Goal: Task Accomplishment & Management: Use online tool/utility

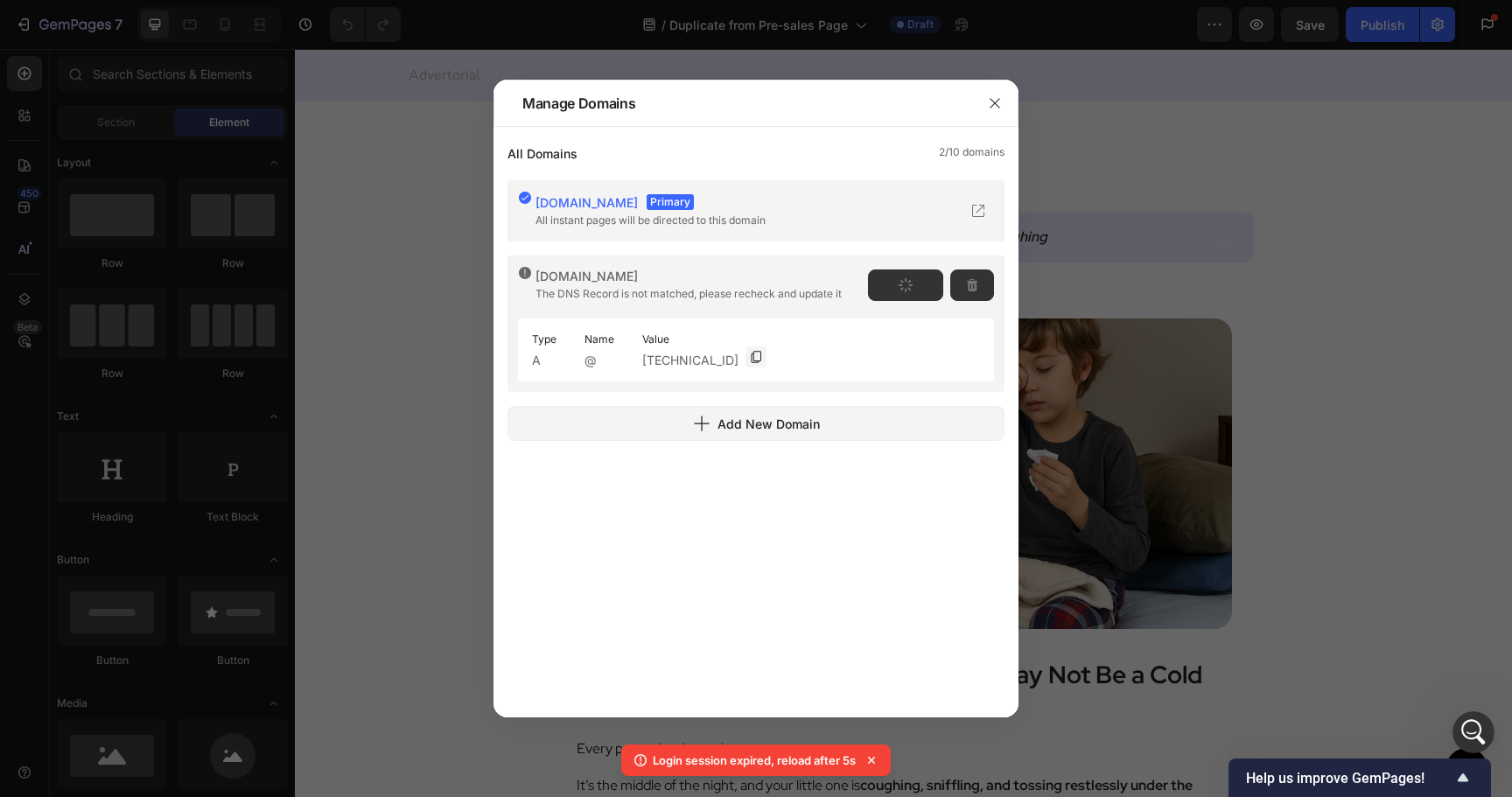
scroll to position [5591, 0]
click at [919, 287] on span "Reverify" at bounding box center [907, 285] width 43 height 16
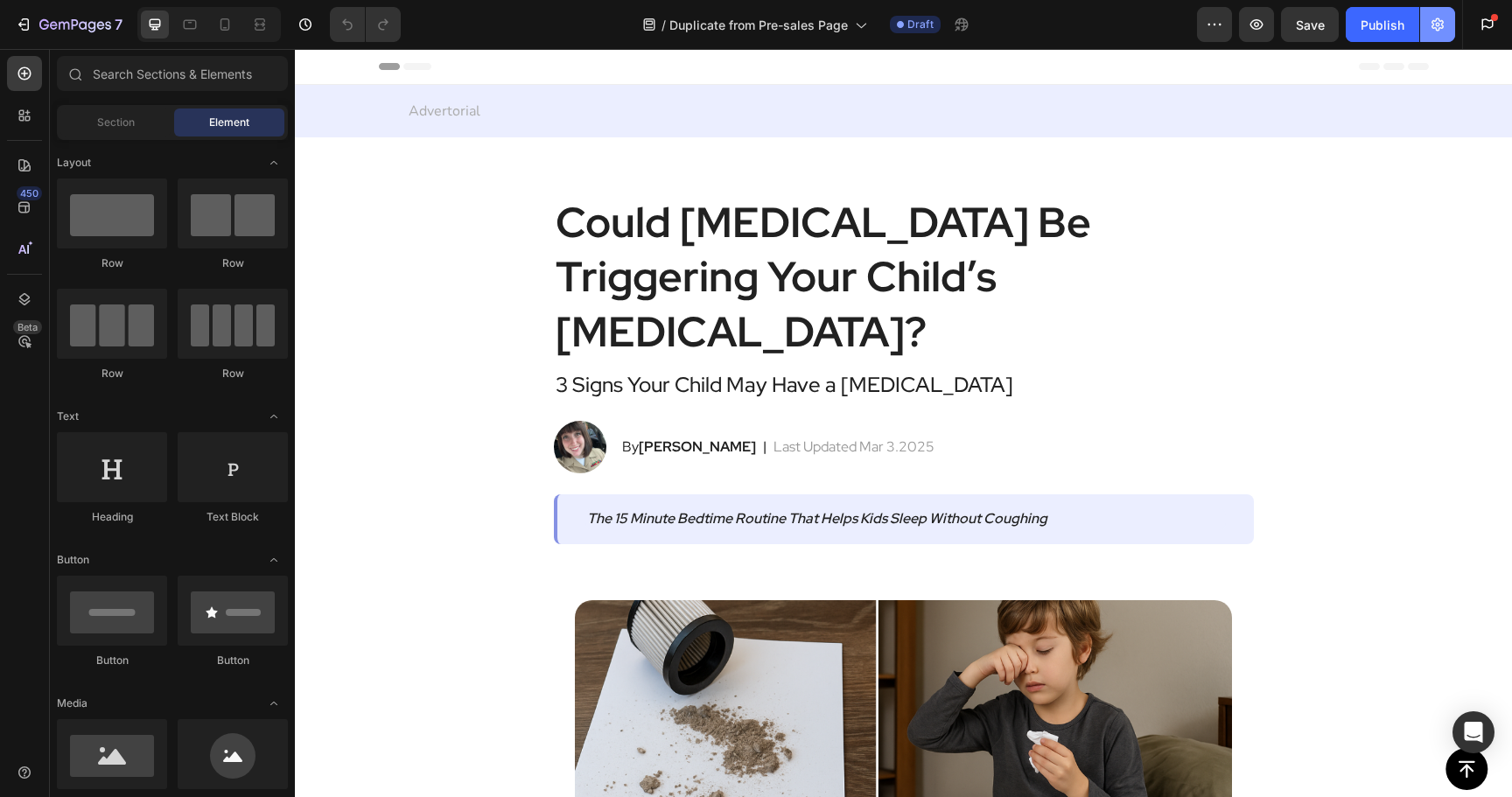
click at [1430, 28] on icon "button" at bounding box center [1437, 25] width 17 height 17
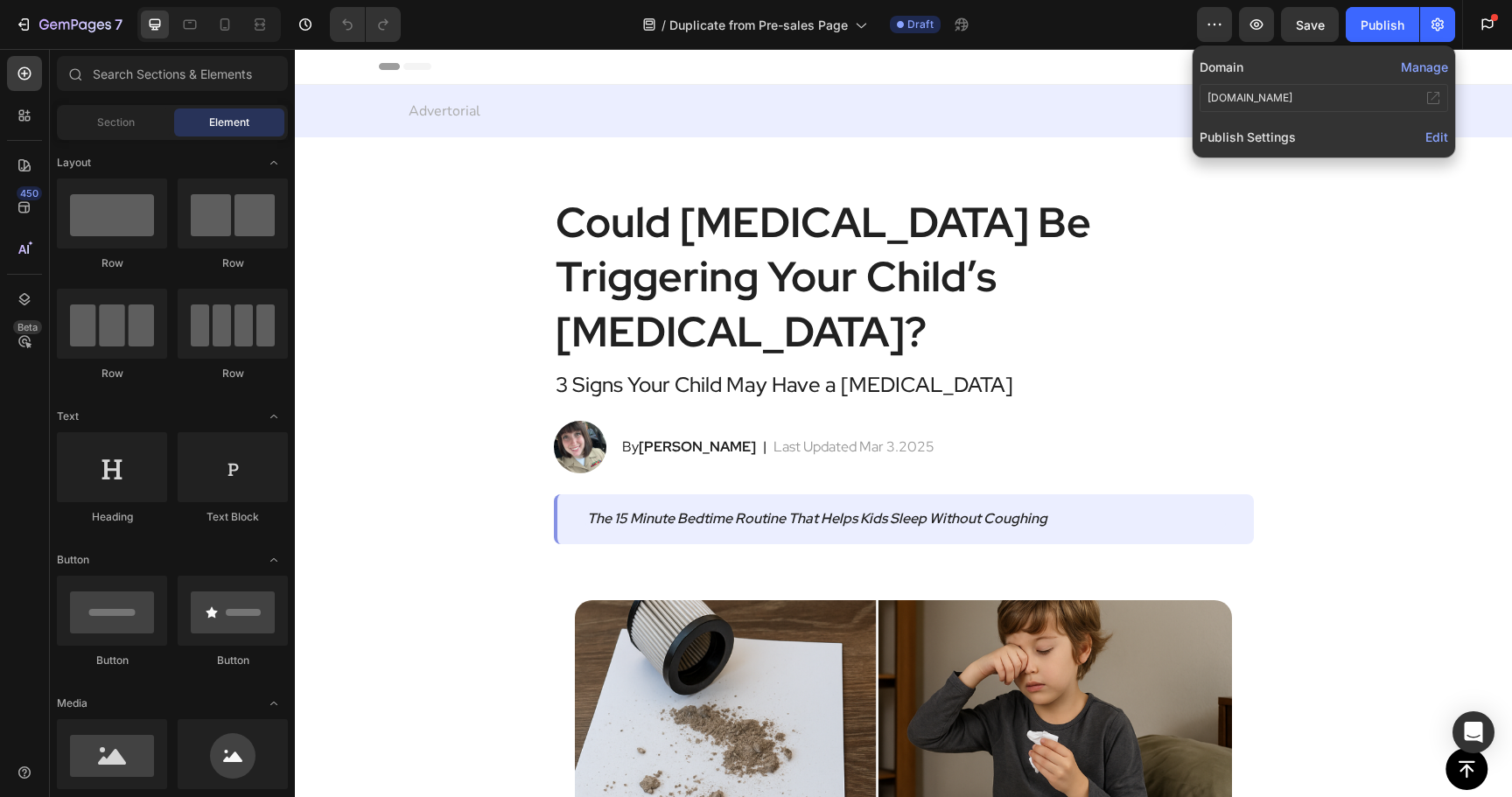
click at [1423, 70] on button "Manage" at bounding box center [1425, 66] width 48 height 18
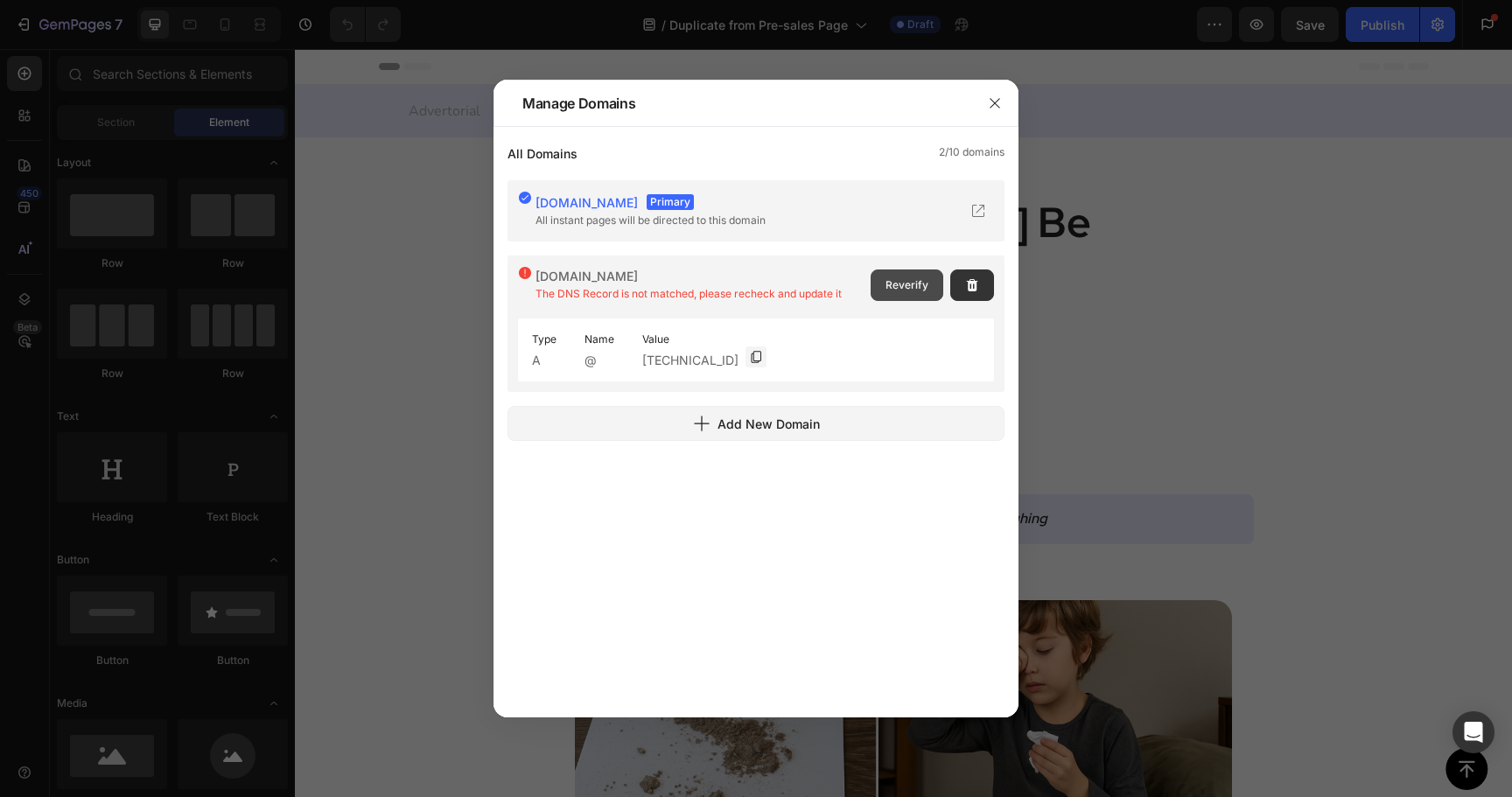
click at [925, 295] on button "Reverify" at bounding box center [907, 285] width 72 height 31
click at [997, 104] on icon "button" at bounding box center [994, 103] width 10 height 9
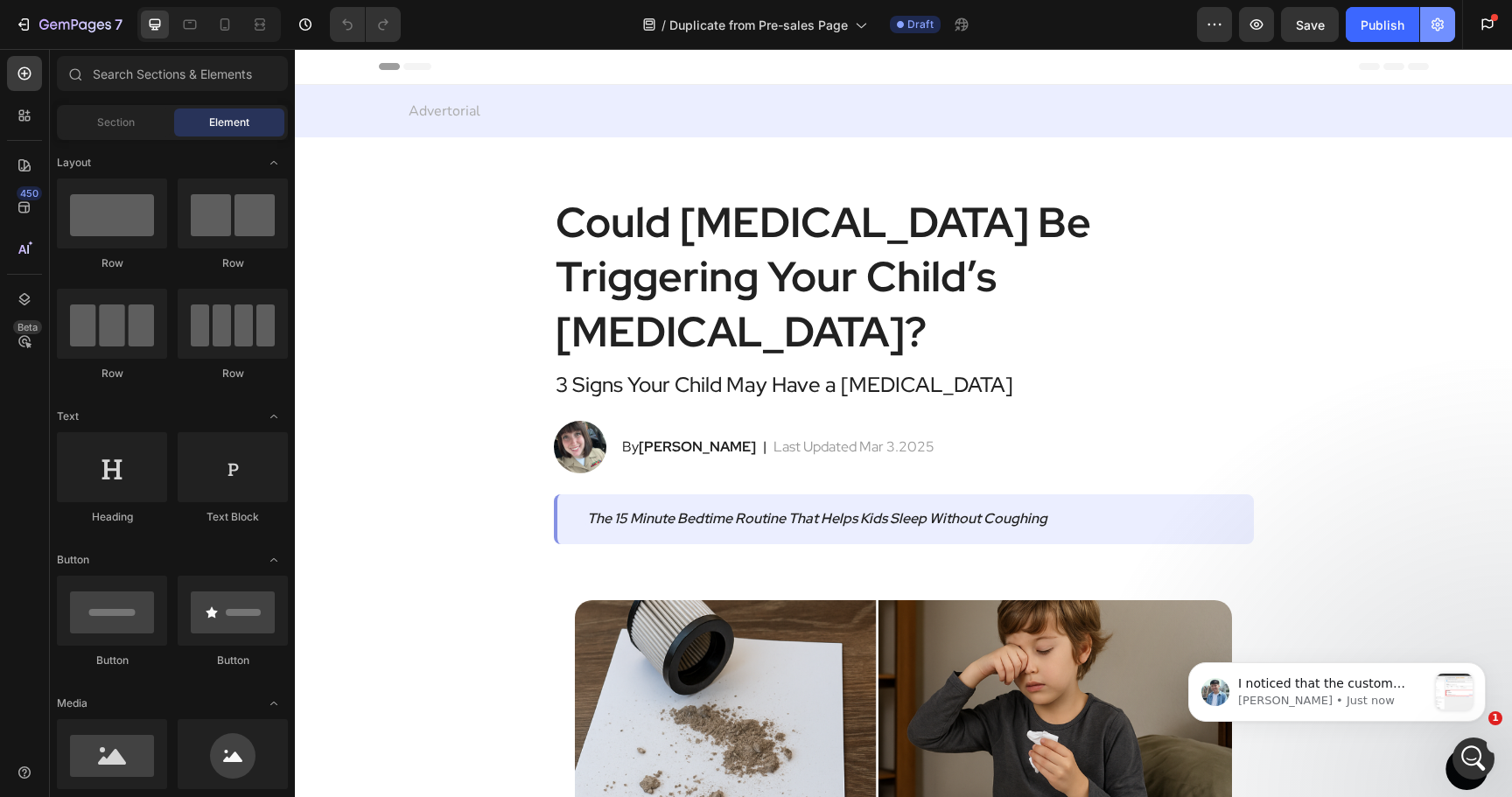
click at [1445, 15] on button "button" at bounding box center [1437, 24] width 35 height 35
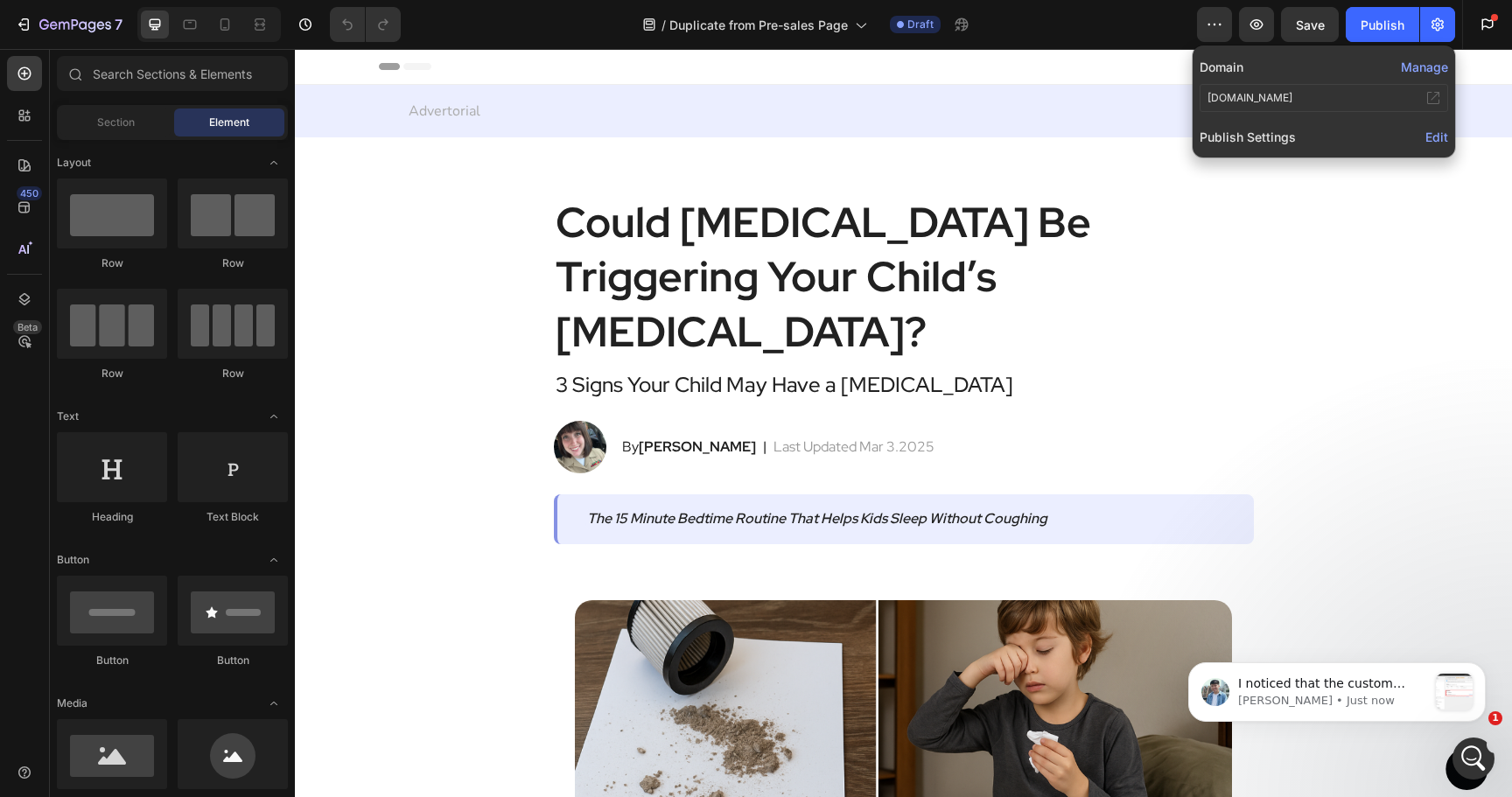
click at [1427, 71] on button "Manage" at bounding box center [1425, 66] width 48 height 18
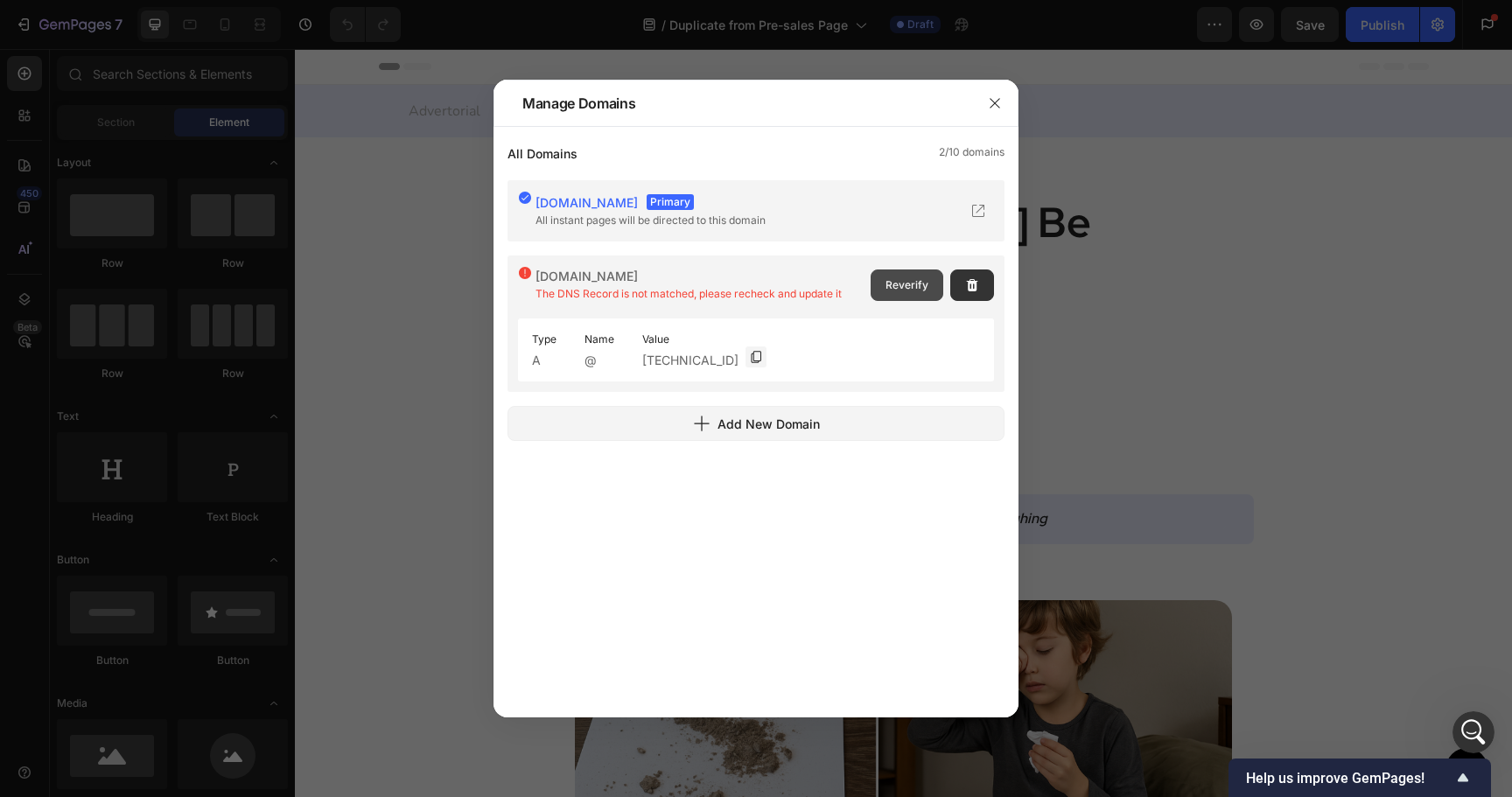
click at [903, 293] on button "Reverify" at bounding box center [907, 285] width 72 height 31
click at [914, 289] on span "Reverify" at bounding box center [907, 285] width 43 height 16
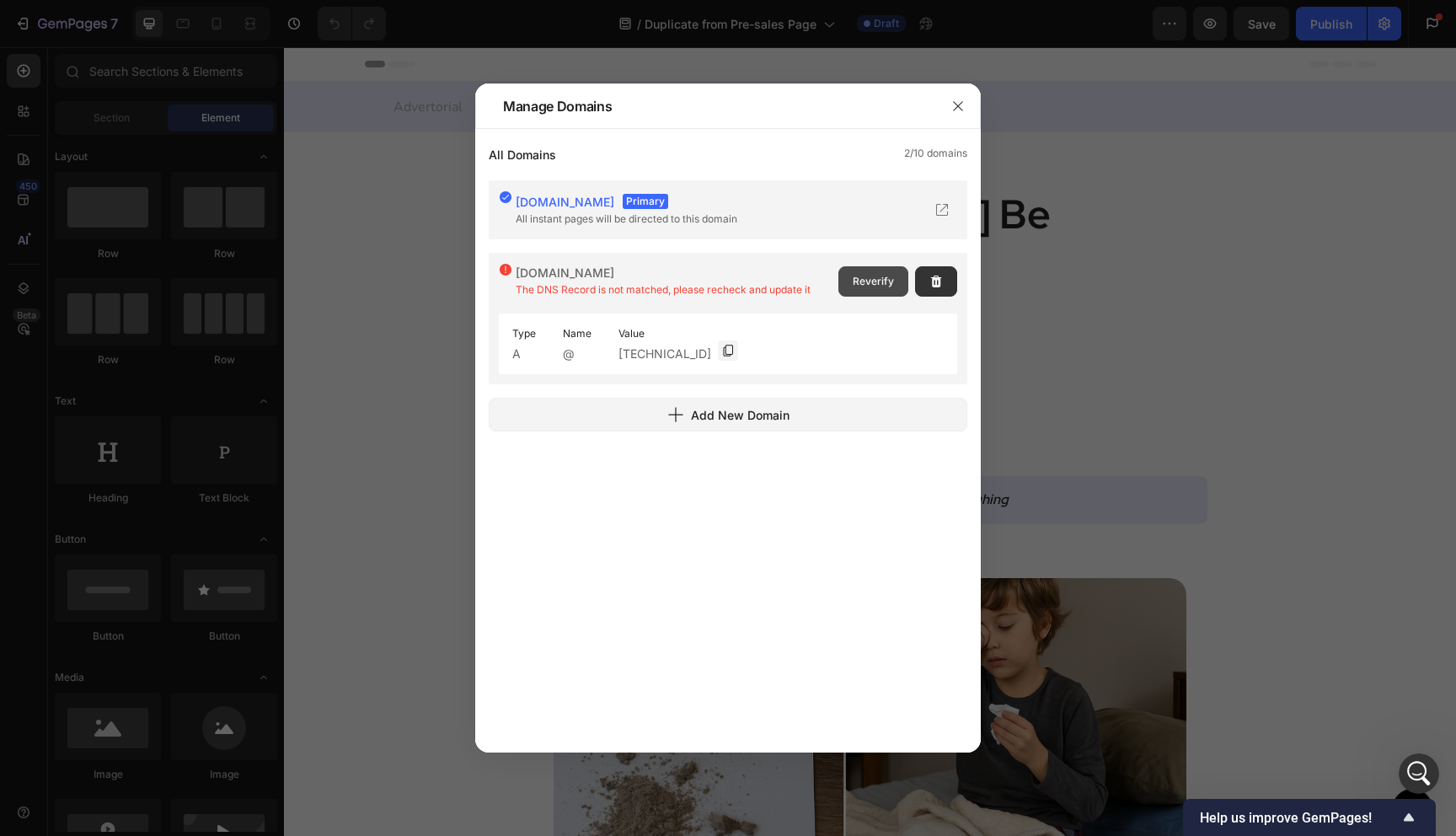
click at [876, 283] on span "Reverify" at bounding box center [873, 281] width 41 height 16
click at [882, 281] on span "Reverify" at bounding box center [873, 281] width 41 height 16
click at [866, 279] on span "Reverify" at bounding box center [873, 281] width 41 height 16
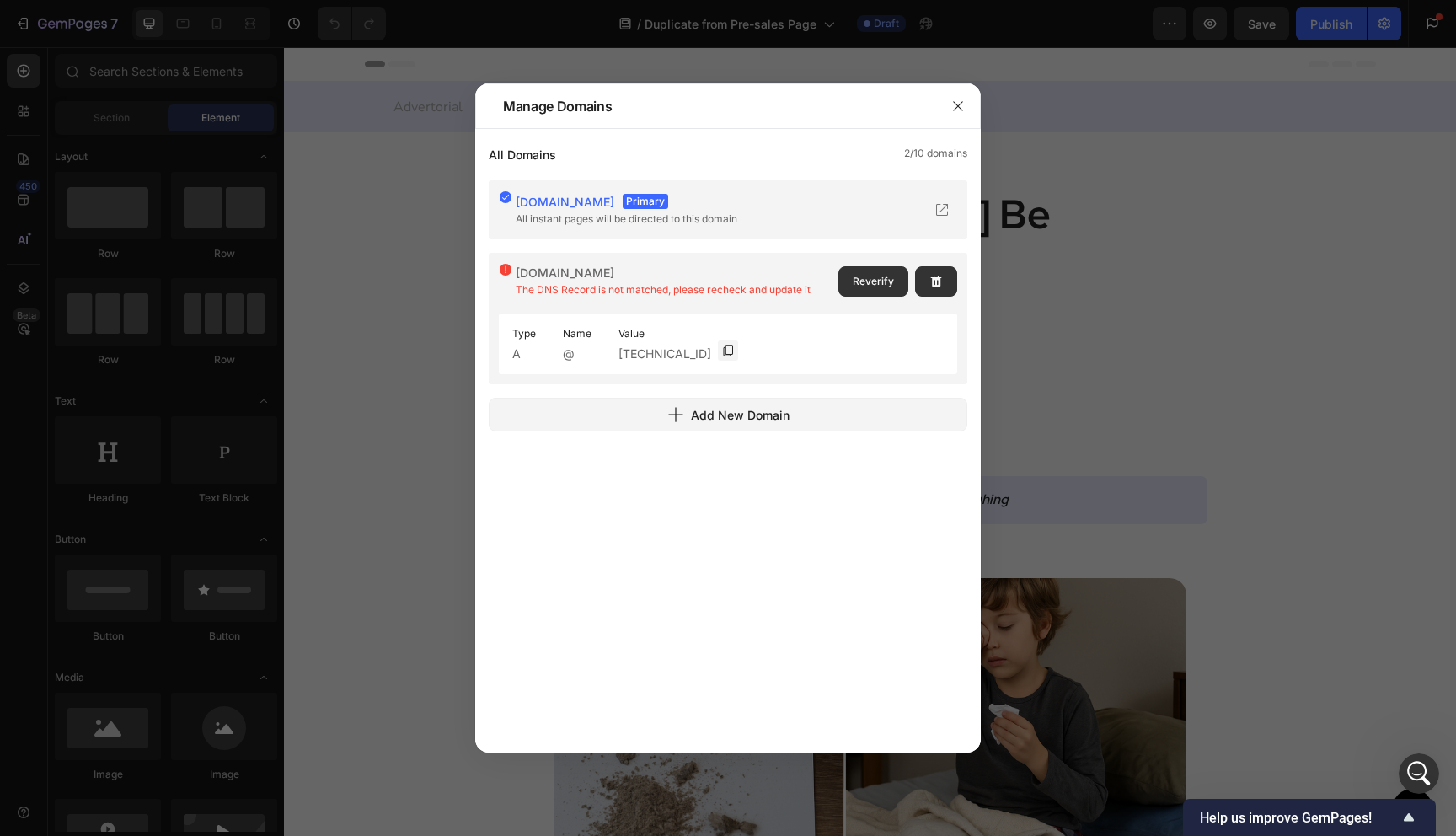
click at [871, 264] on div "Reverify" at bounding box center [898, 281] width 119 height 38
click at [871, 281] on span "Reverify" at bounding box center [873, 281] width 41 height 16
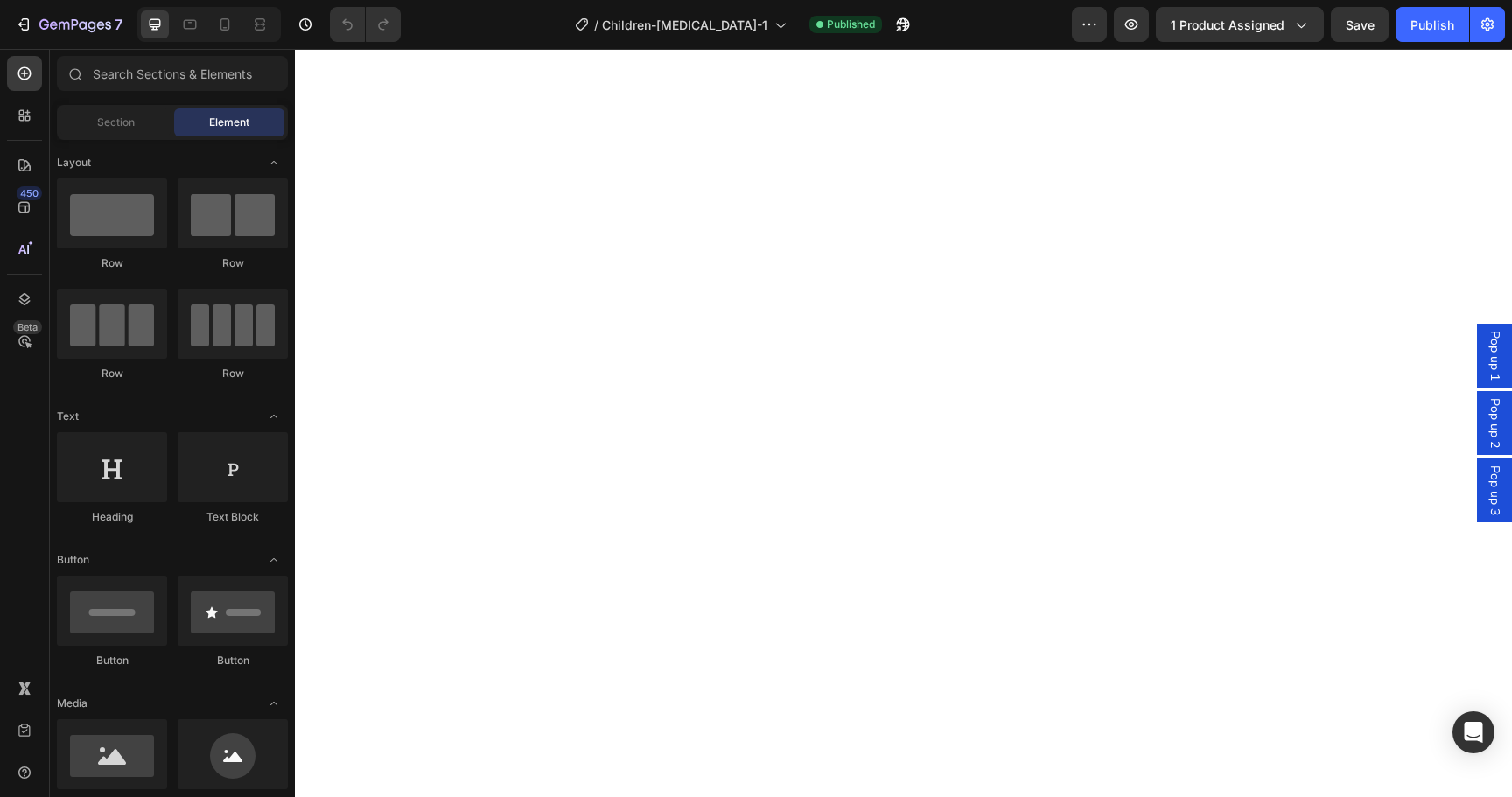
scroll to position [5889, 0]
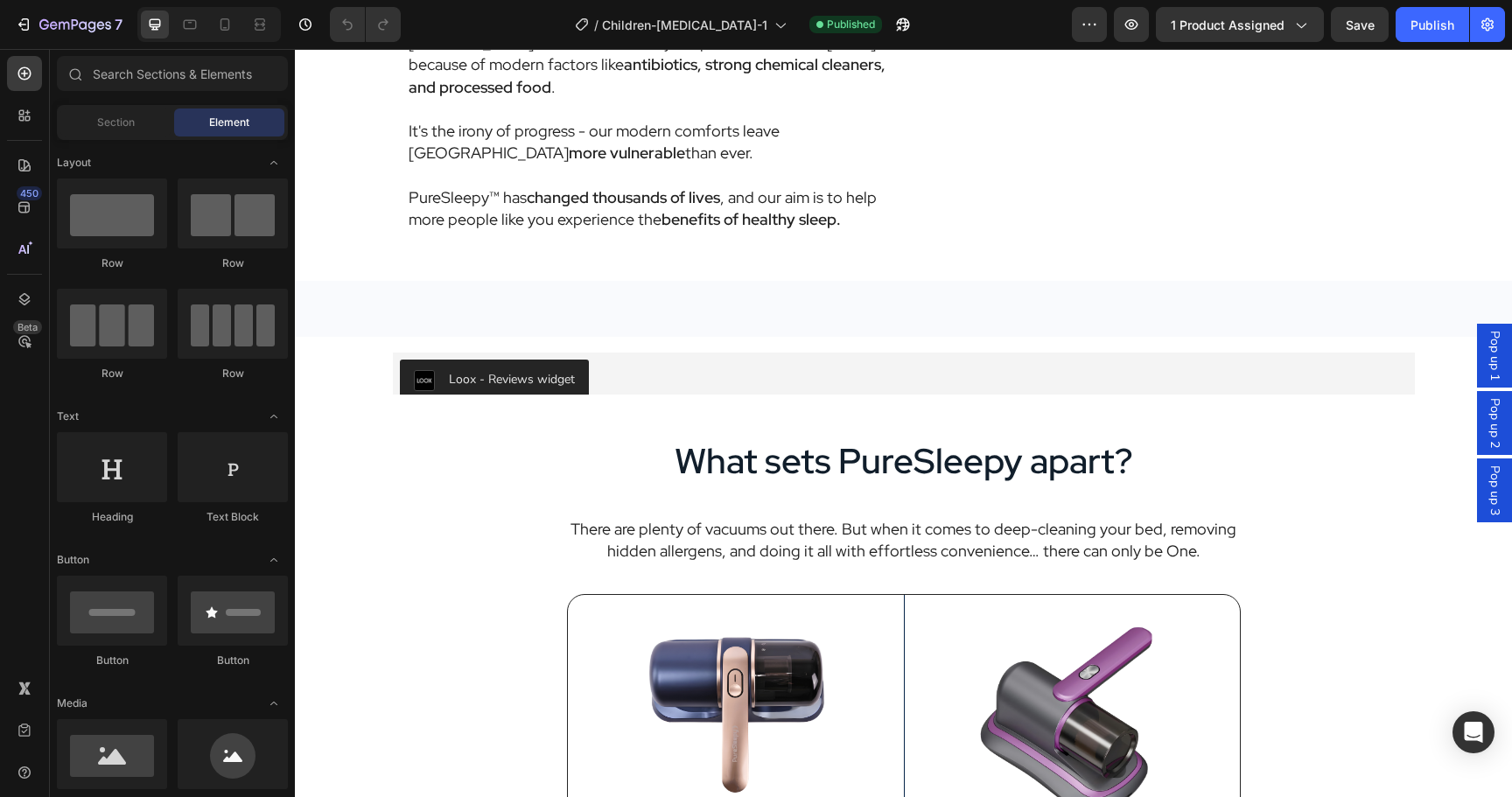
scroll to position [4338, 0]
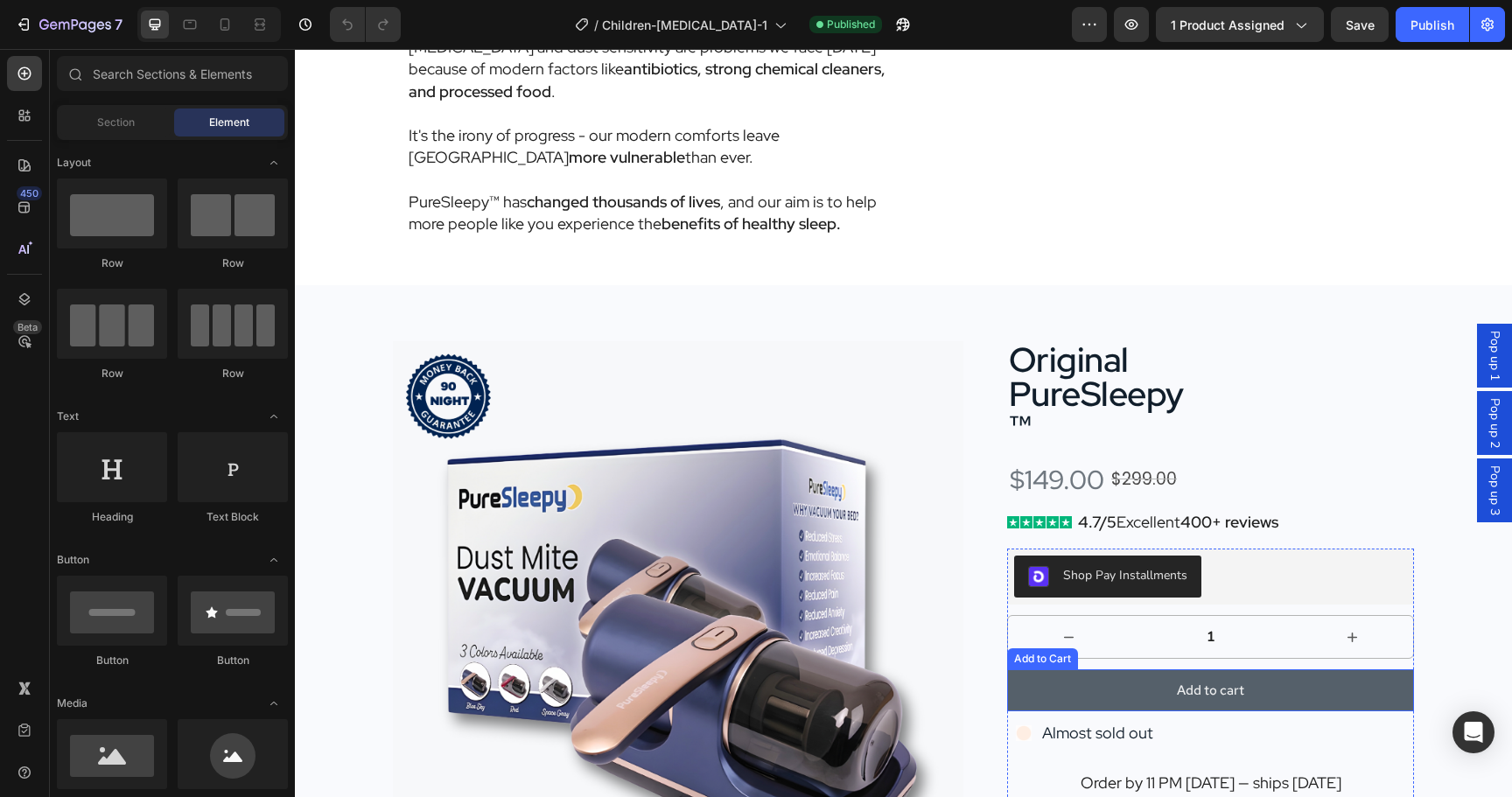
click at [1118, 711] on button "Add to cart" at bounding box center [1211, 690] width 408 height 42
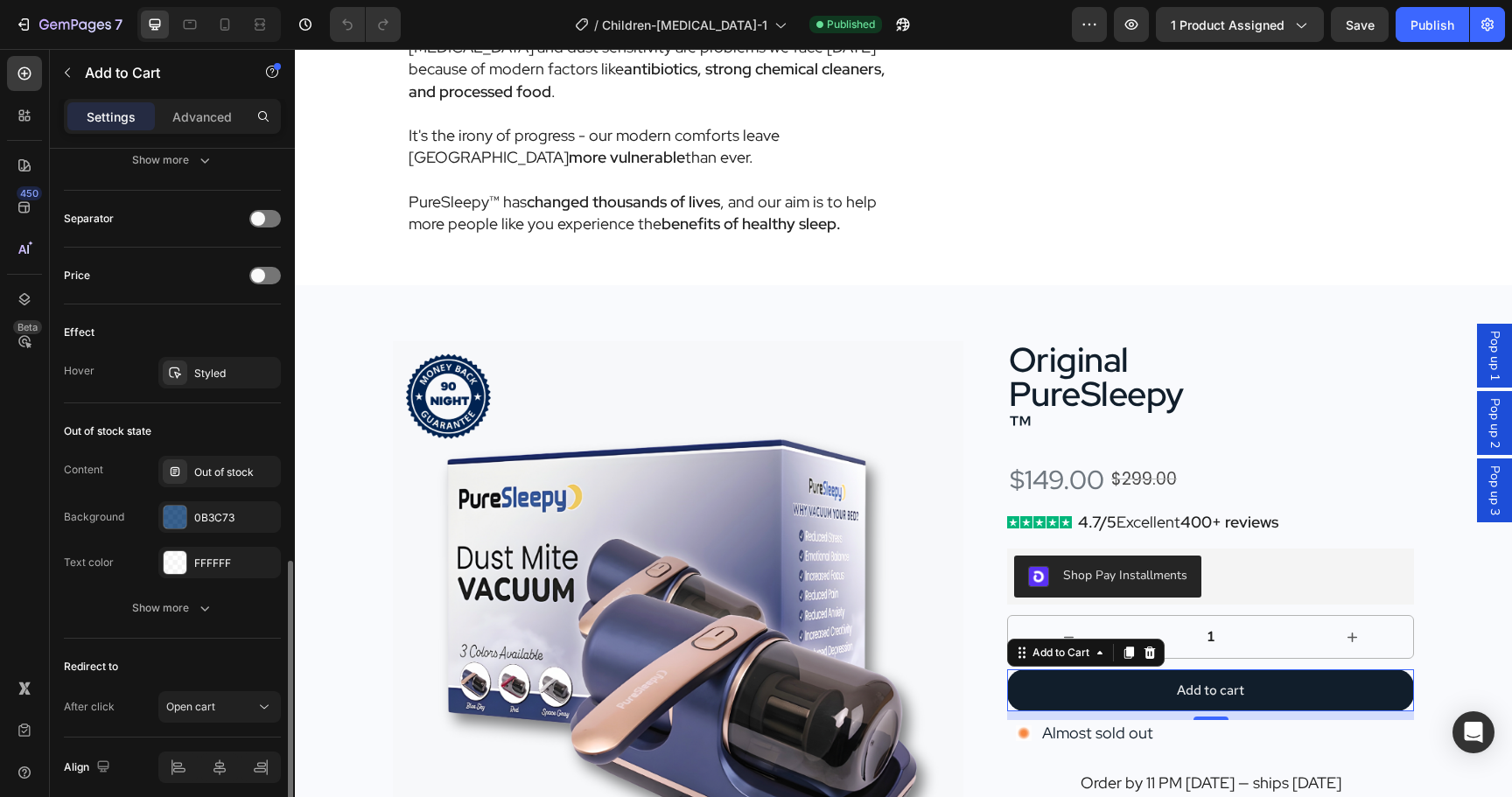
scroll to position [1115, 0]
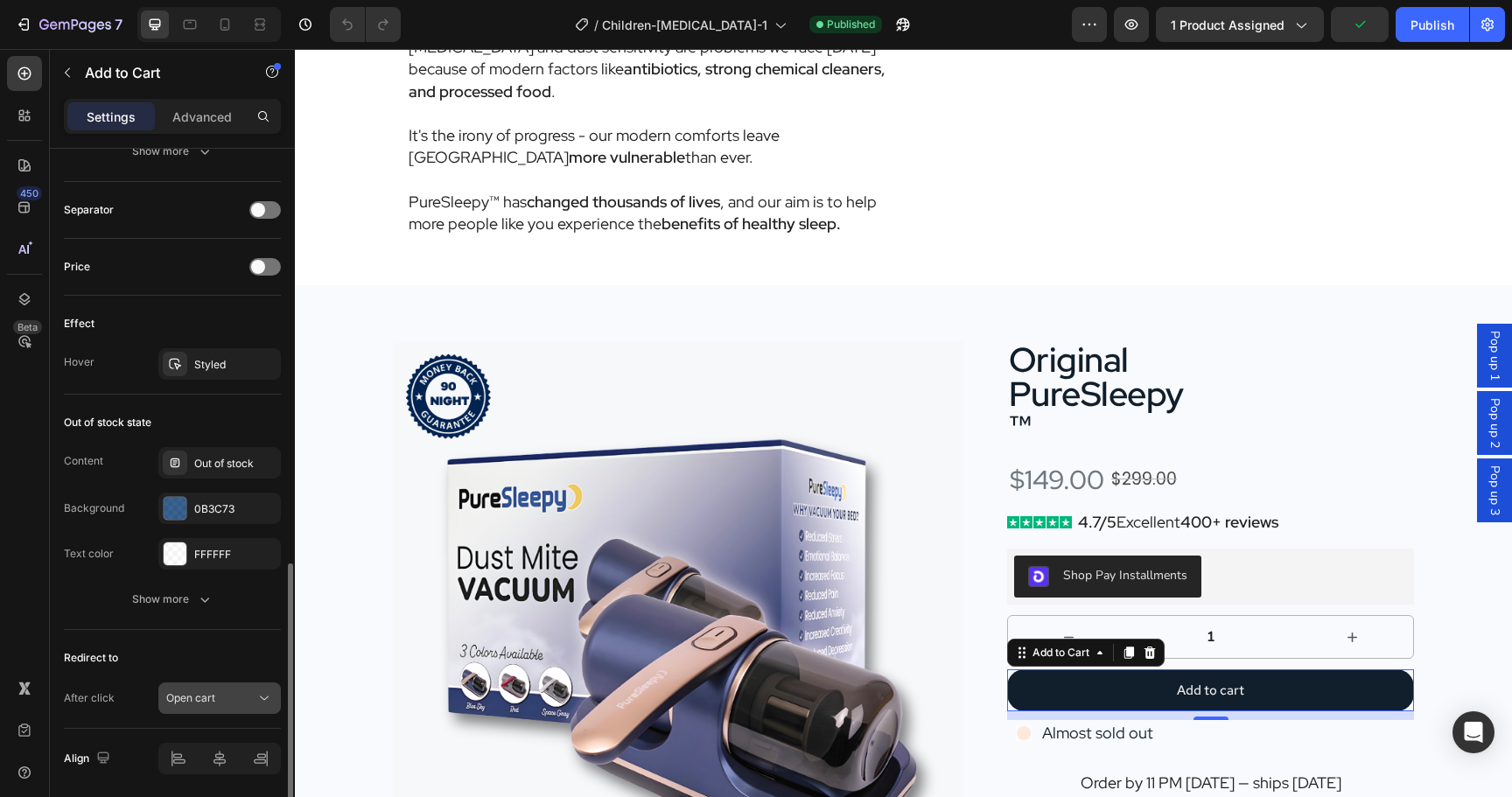
click at [208, 699] on span "Open cart" at bounding box center [191, 697] width 49 height 13
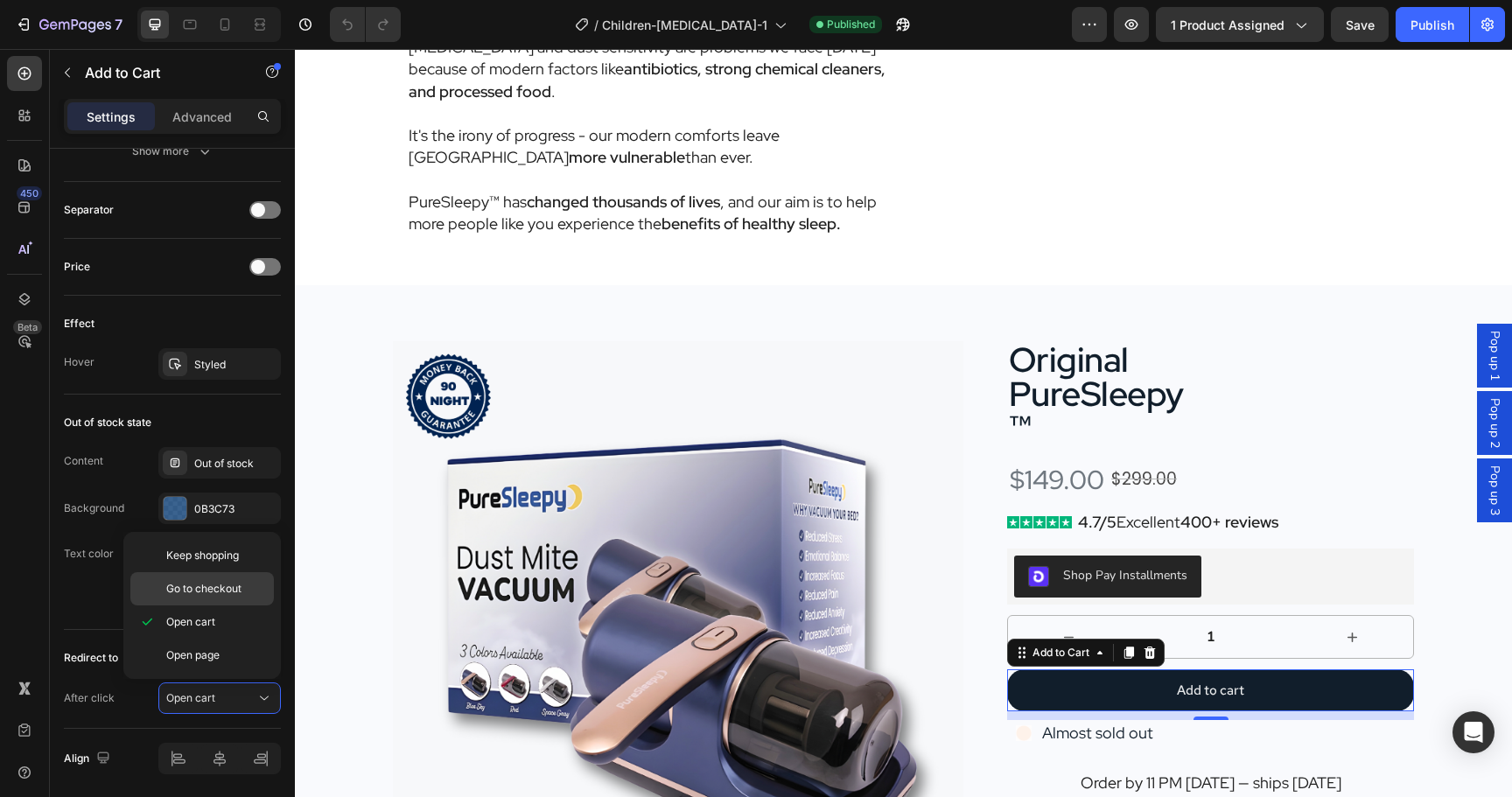
click at [220, 593] on span "Go to checkout" at bounding box center [203, 588] width 75 height 16
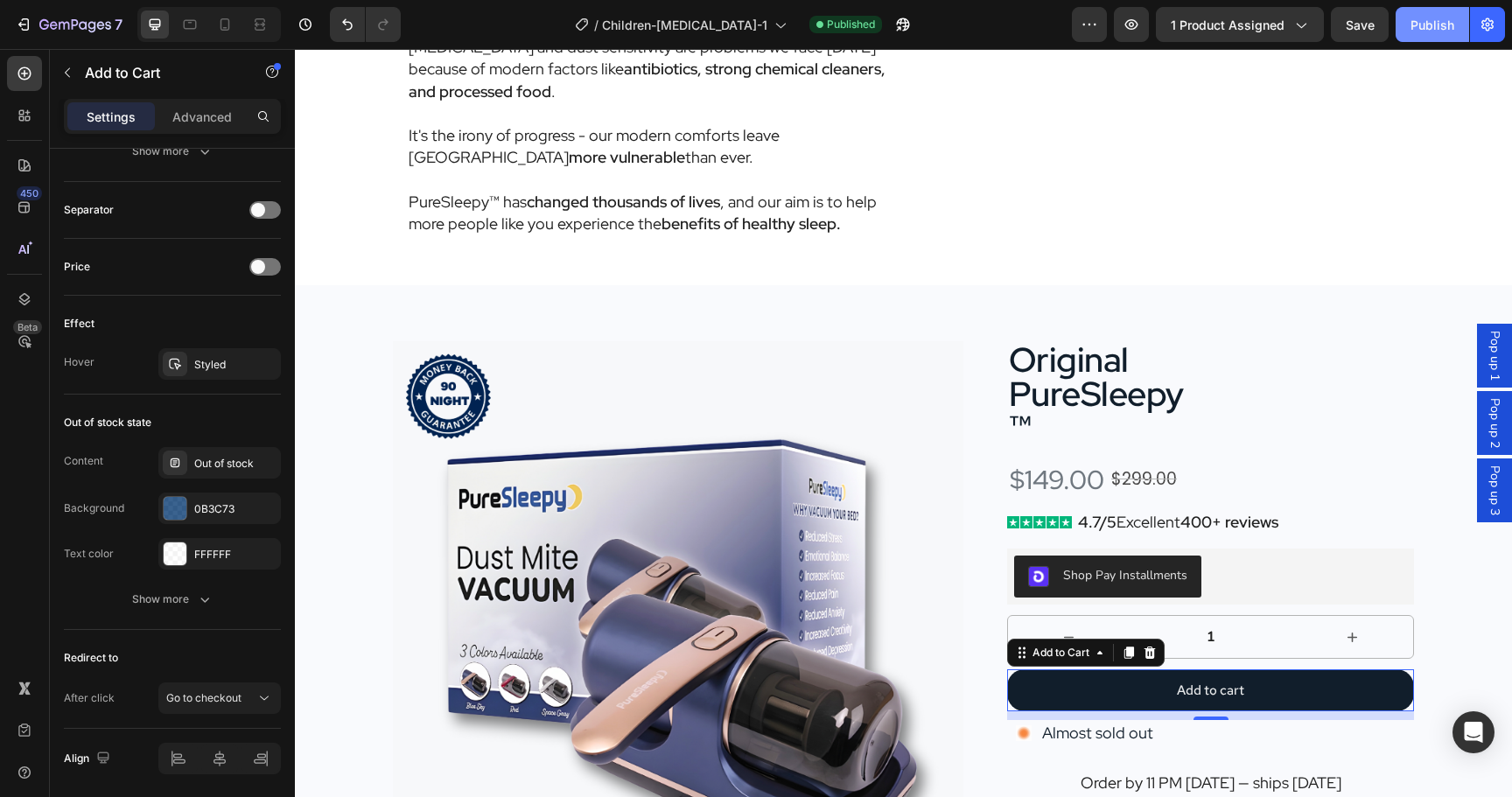
click at [1435, 27] on div "Publish" at bounding box center [1432, 25] width 44 height 18
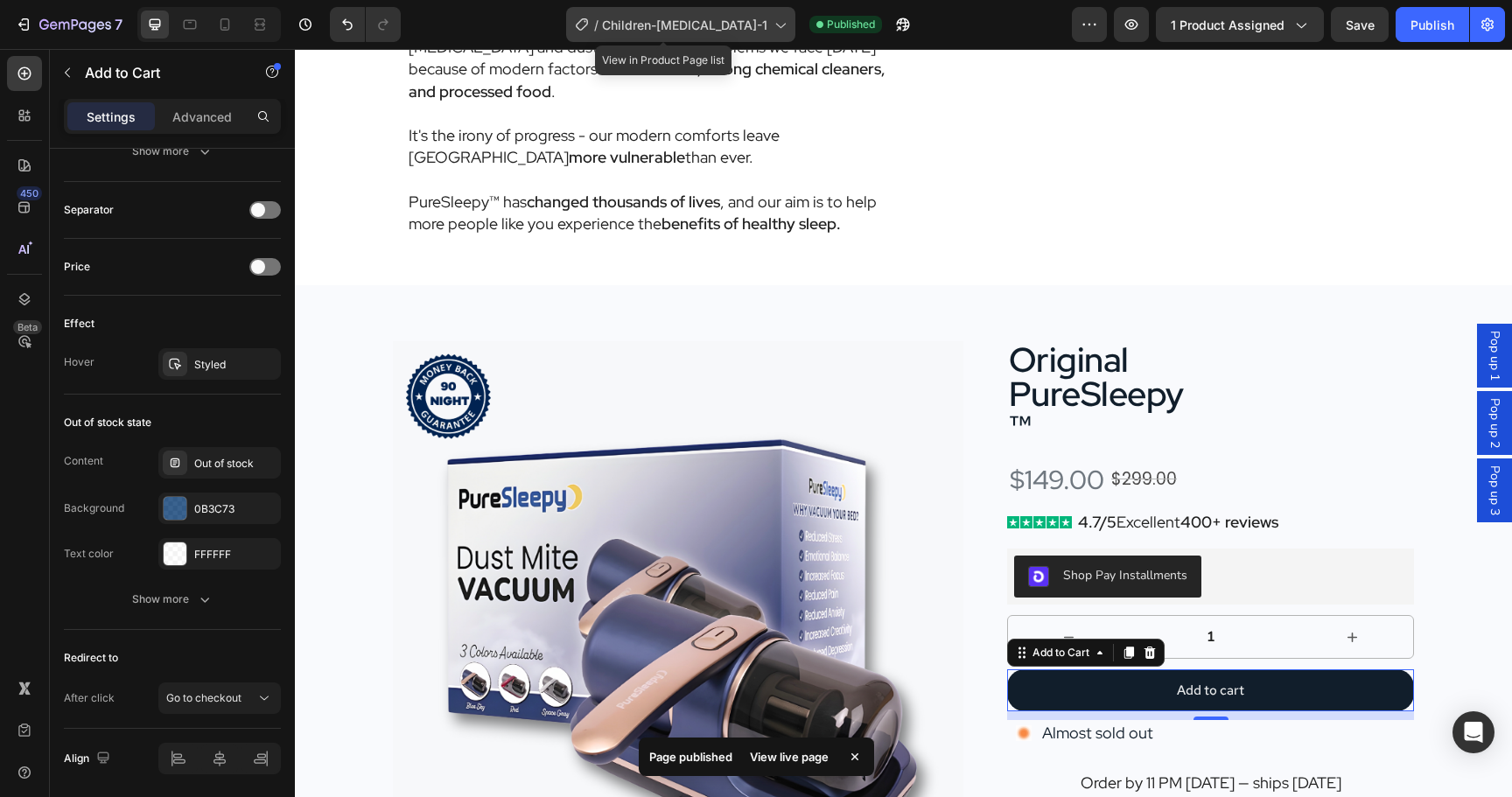
click at [639, 25] on span "Children-Dust-Mites-1" at bounding box center [684, 25] width 165 height 18
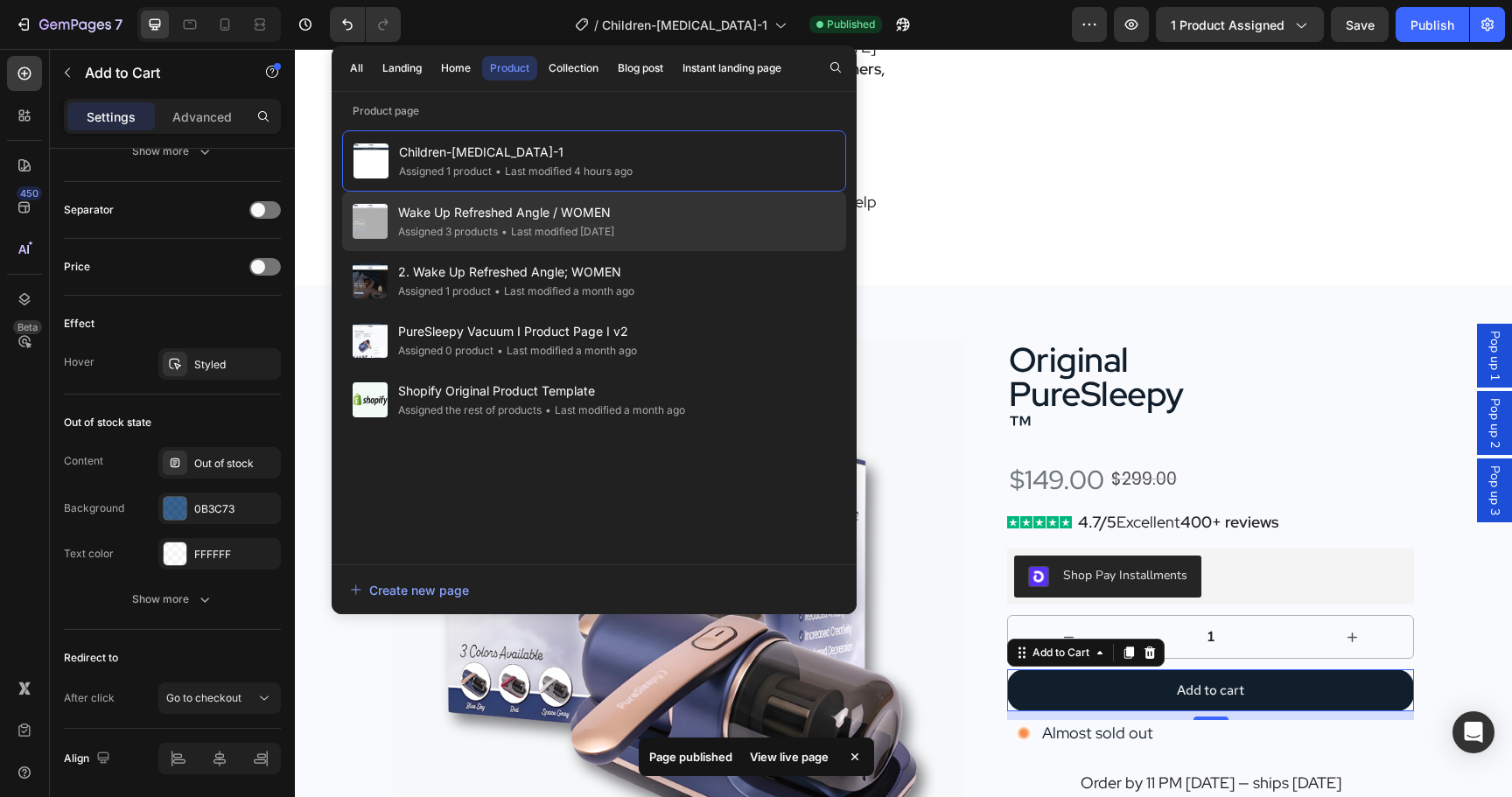
click at [601, 215] on span "Wake Up Refreshed Angle / WOMEN" at bounding box center [506, 213] width 216 height 21
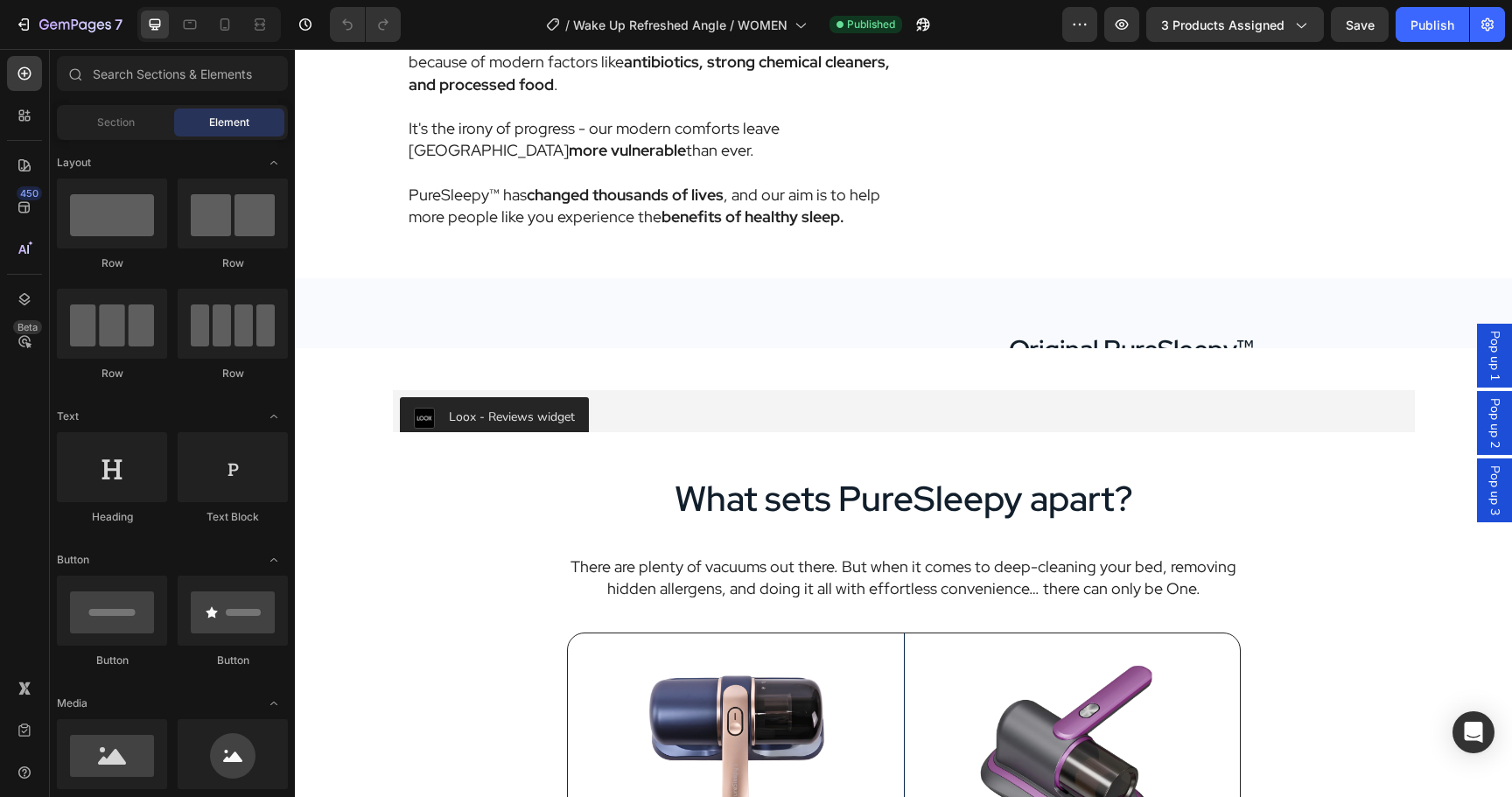
scroll to position [4502, 0]
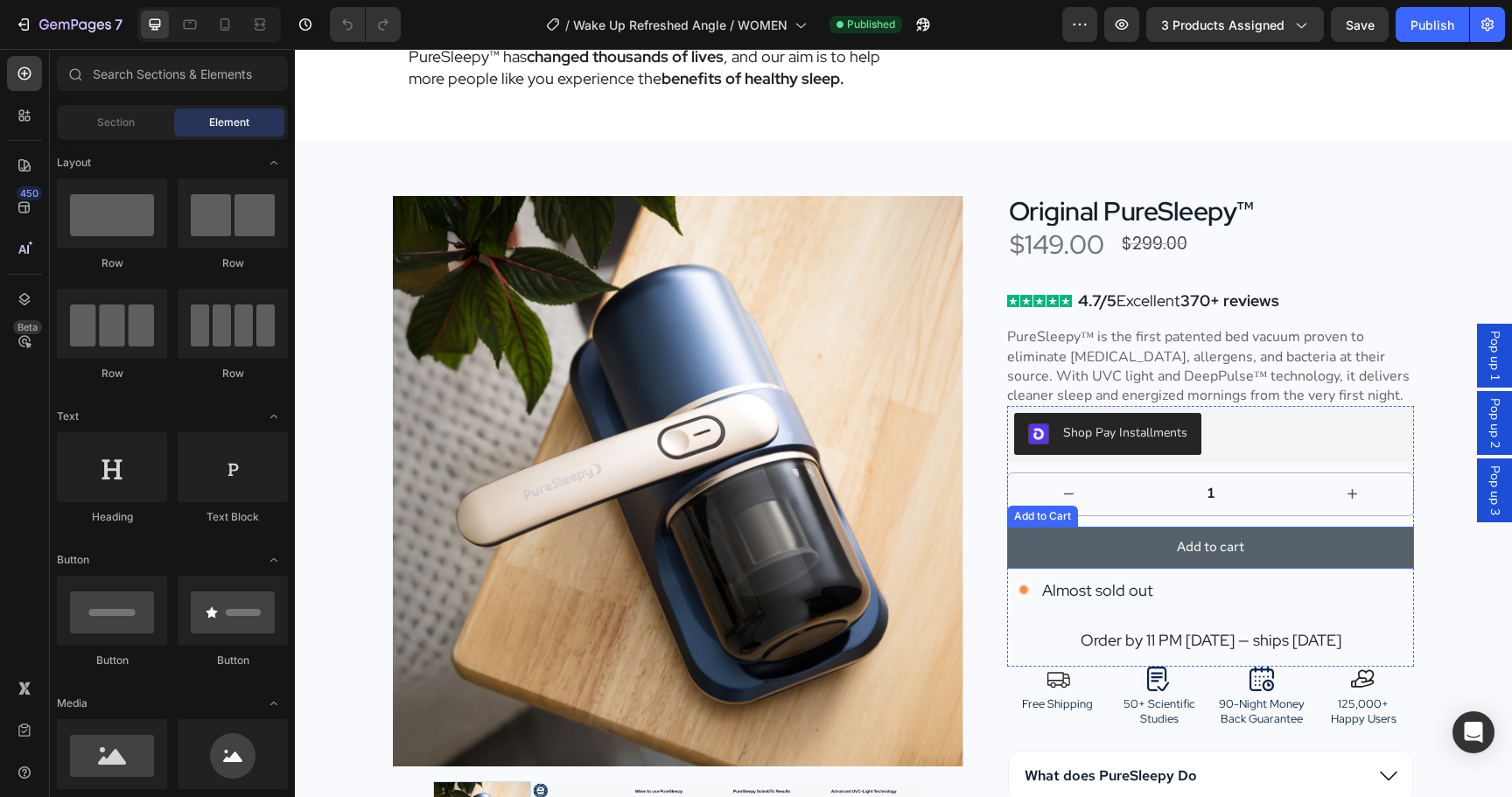
click at [1147, 568] on button "Add to cart" at bounding box center [1211, 547] width 408 height 42
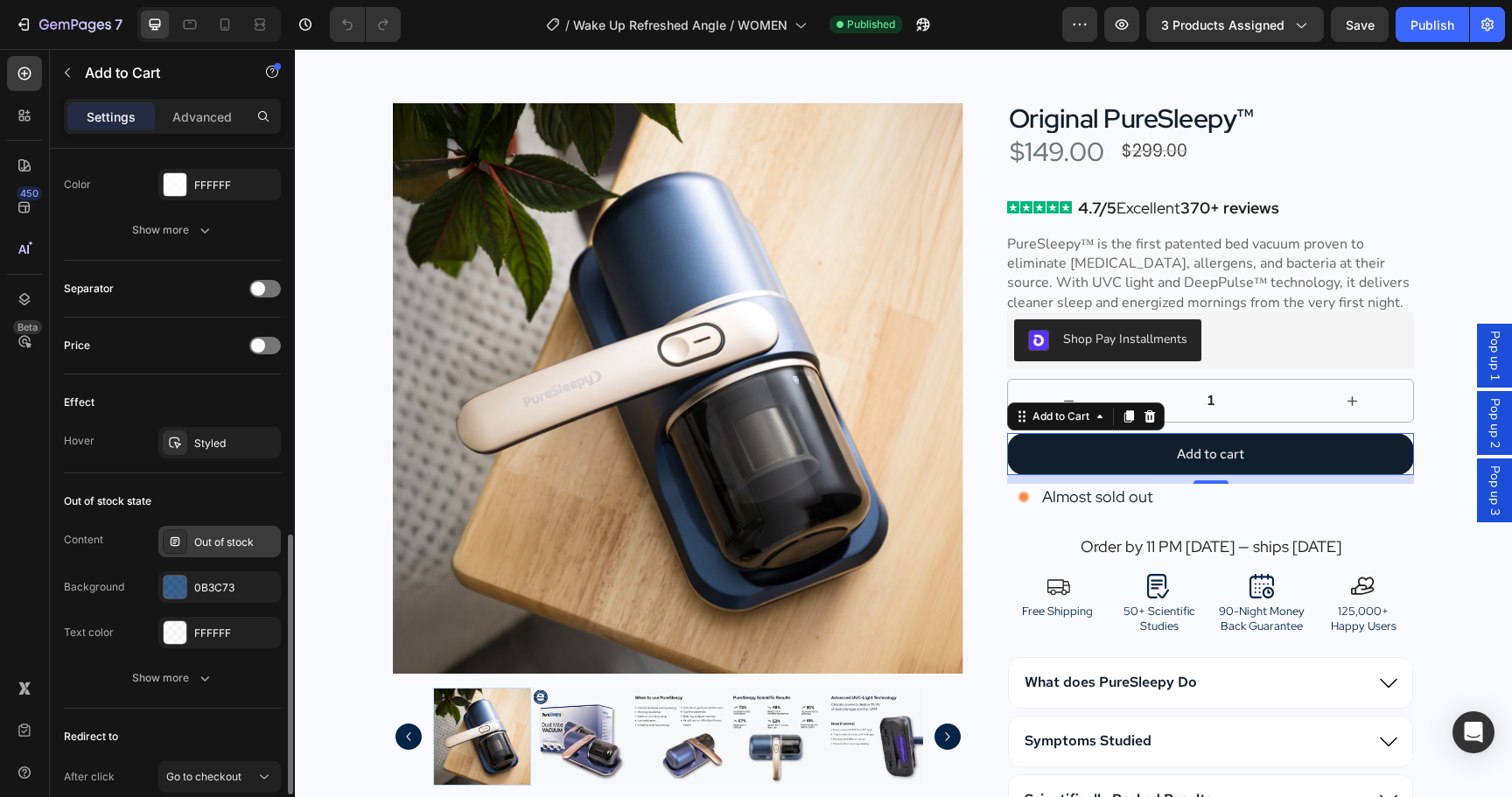
scroll to position [1176, 0]
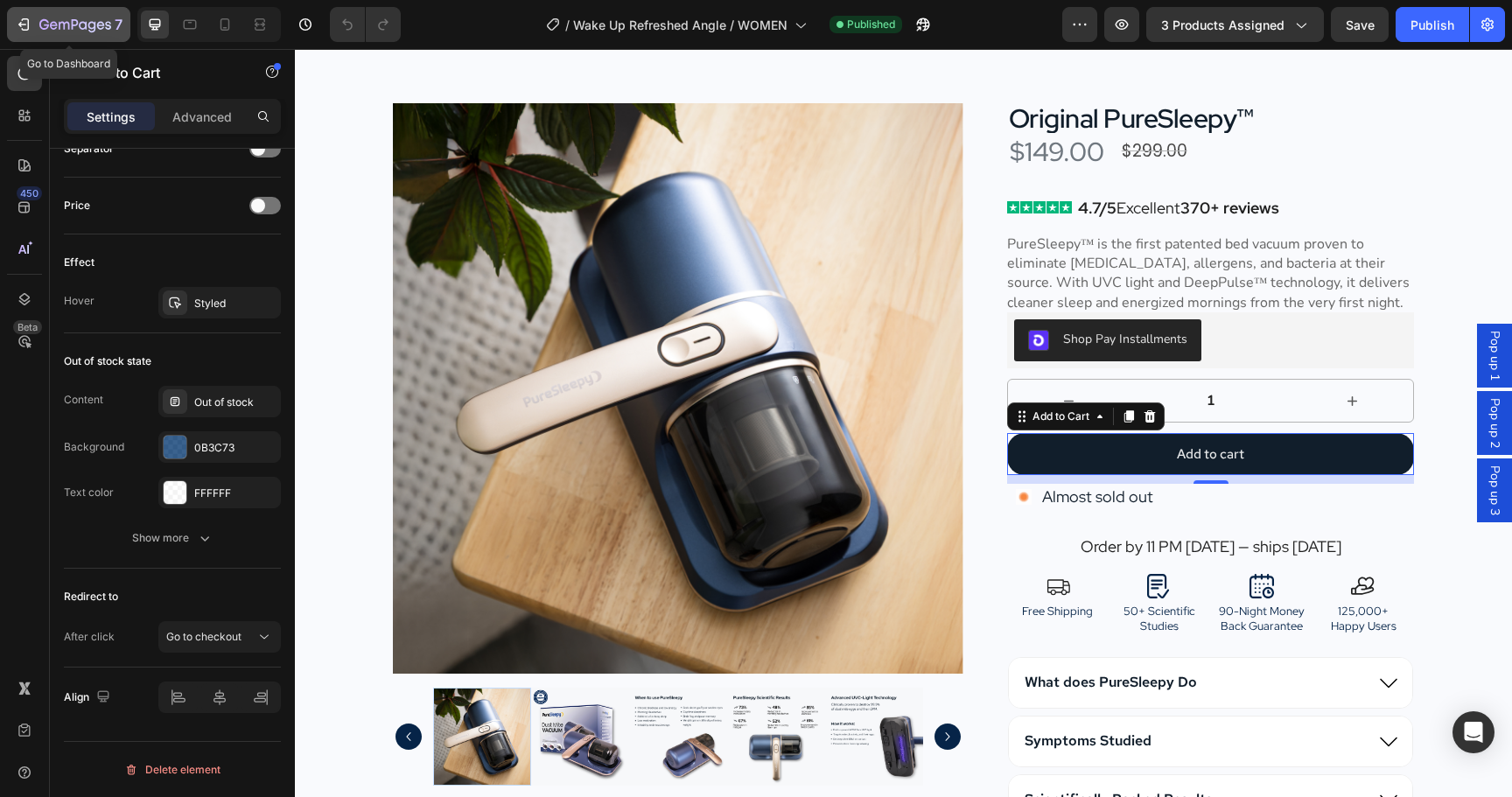
click at [81, 17] on div "7" at bounding box center [80, 25] width 83 height 21
